Goal: Transaction & Acquisition: Purchase product/service

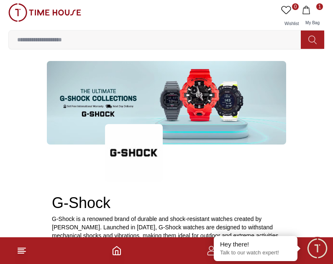
click at [315, 0] on div "0 Wishlist 1 My Bag Help Our Stores My Account 0 Wishlist 1 My Bag" at bounding box center [166, 26] width 316 height 53
click at [318, 9] on span "1" at bounding box center [319, 6] width 7 height 7
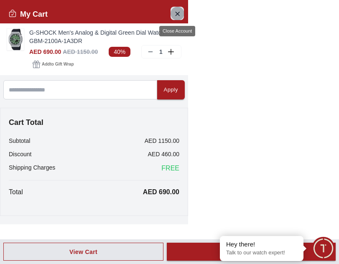
click at [178, 11] on icon "Close Account" at bounding box center [177, 13] width 7 height 10
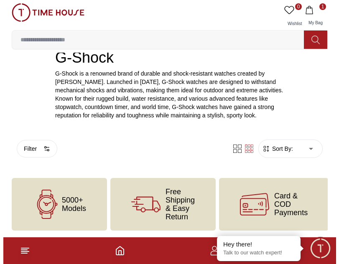
scroll to position [152, 0]
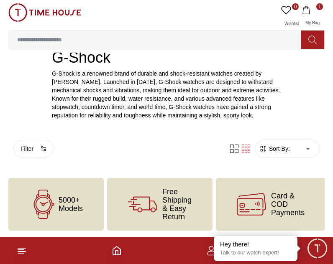
click at [23, 250] on line at bounding box center [21, 250] width 6 height 0
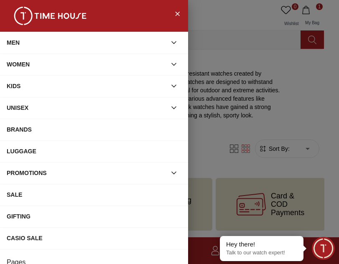
click at [94, 41] on div "MEN" at bounding box center [87, 42] width 160 height 15
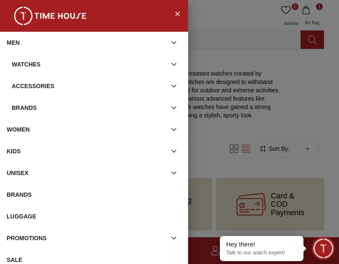
click at [83, 64] on div "Watches" at bounding box center [89, 64] width 155 height 15
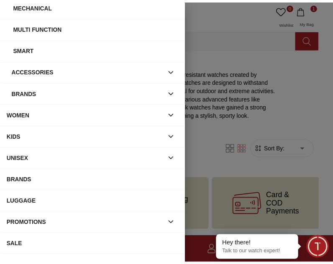
scroll to position [251, 0]
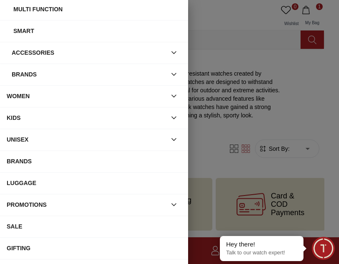
click at [80, 160] on div "BRANDS" at bounding box center [94, 161] width 175 height 15
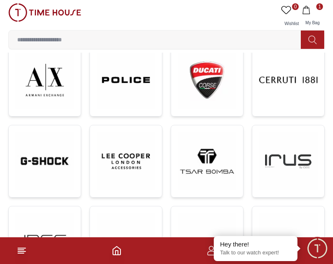
scroll to position [376, 0]
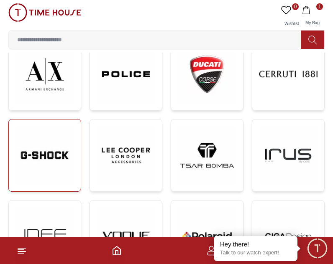
click at [61, 157] on img at bounding box center [44, 155] width 58 height 58
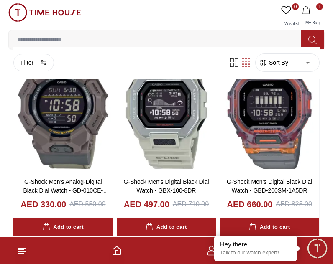
scroll to position [1086, 0]
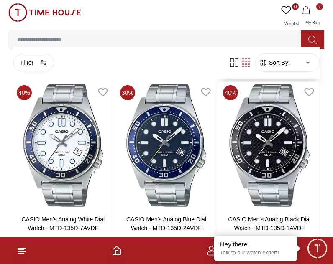
scroll to position [2214, 0]
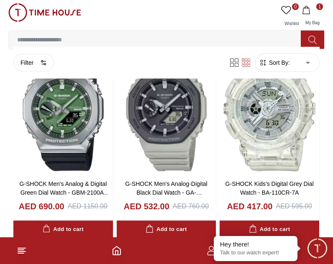
scroll to position [3802, 0]
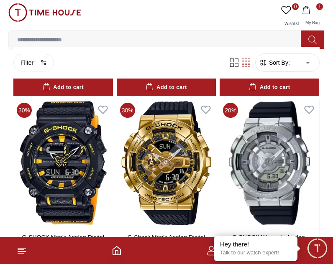
scroll to position [5264, 0]
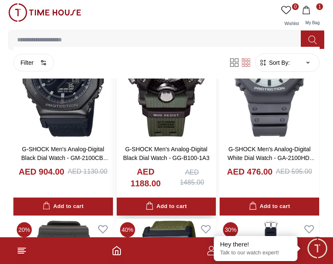
scroll to position [5682, 0]
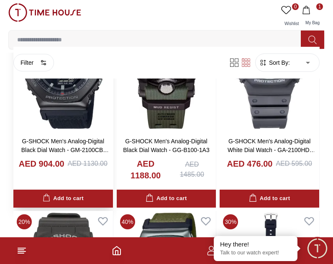
click at [47, 98] on img at bounding box center [62, 67] width 99 height 127
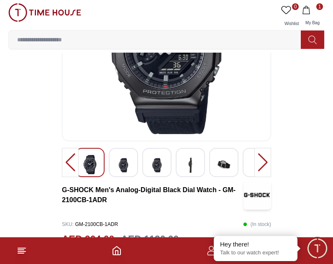
scroll to position [125, 0]
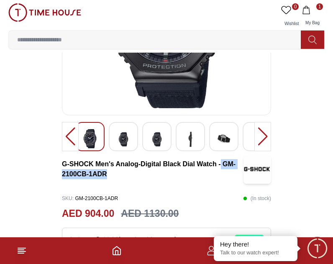
drag, startPoint x: 221, startPoint y: 165, endPoint x: 231, endPoint y: 177, distance: 16.3
click at [231, 177] on h3 "G-SHOCK Men's Analog-Digital Black Dial Watch - GM-2100CB-1ADR" at bounding box center [152, 169] width 181 height 20
copy h3 "GM-2100CB-1ADR"
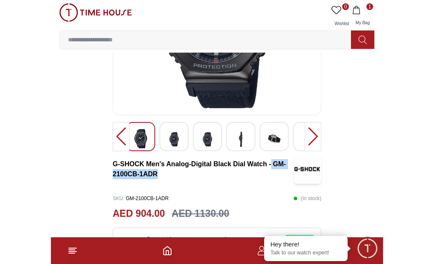
scroll to position [137, 0]
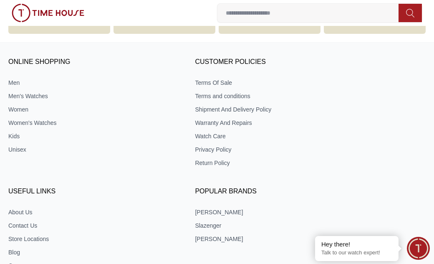
scroll to position [7018, 0]
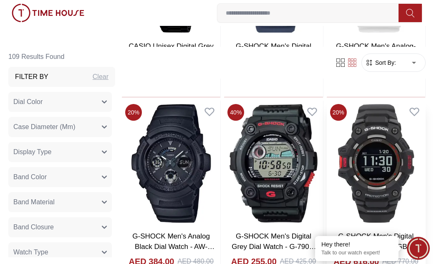
scroll to position [6517, 0]
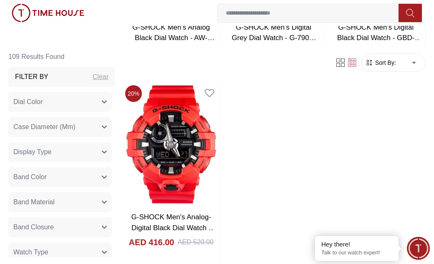
scroll to position [6726, 0]
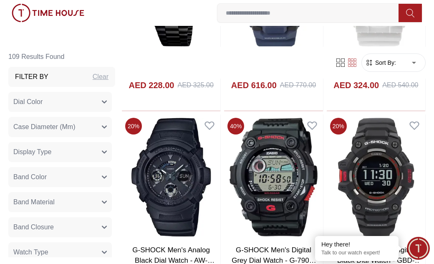
scroll to position [6517, 0]
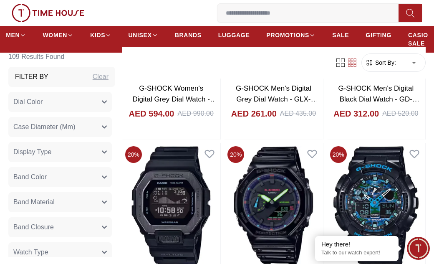
scroll to position [2590, 0]
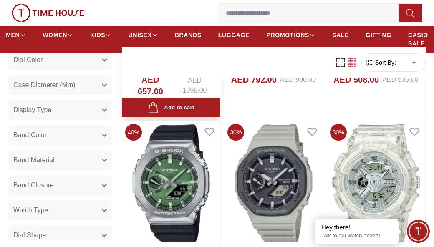
scroll to position [3802, 0]
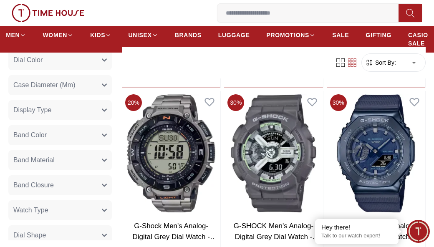
scroll to position [4805, 0]
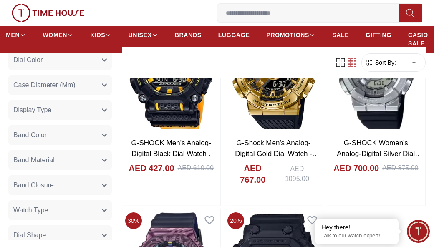
scroll to position [5515, 0]
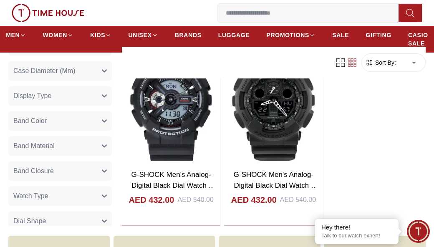
scroll to position [6016, 0]
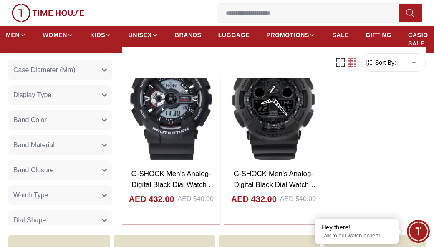
click at [187, 9] on div "0 Wishlist 1 My Bag" at bounding box center [115, 13] width 206 height 18
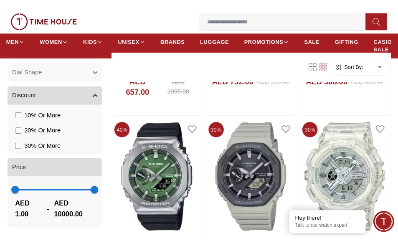
scroll to position [3830, 0]
